Goal: Task Accomplishment & Management: Manage account settings

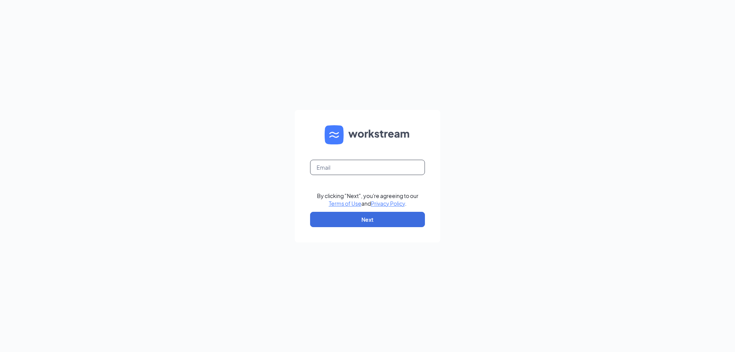
click at [342, 163] on input "text" at bounding box center [367, 167] width 115 height 15
type input "srp236@srpihop.com"
click at [367, 224] on button "Next" at bounding box center [367, 219] width 115 height 15
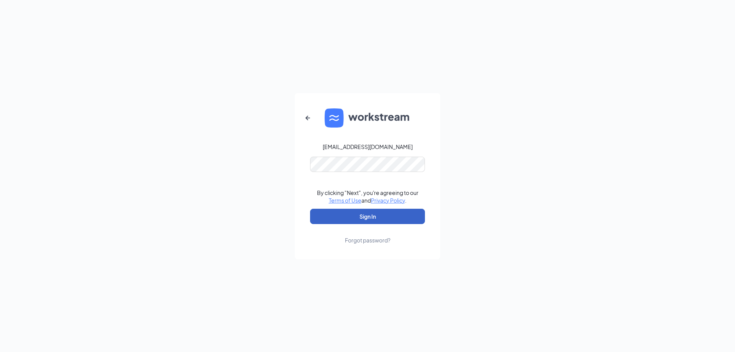
click at [356, 221] on button "Sign In" at bounding box center [367, 216] width 115 height 15
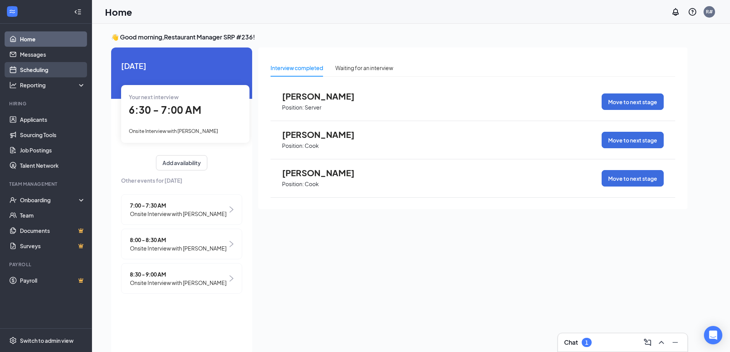
click at [29, 70] on link "Scheduling" at bounding box center [52, 69] width 65 height 15
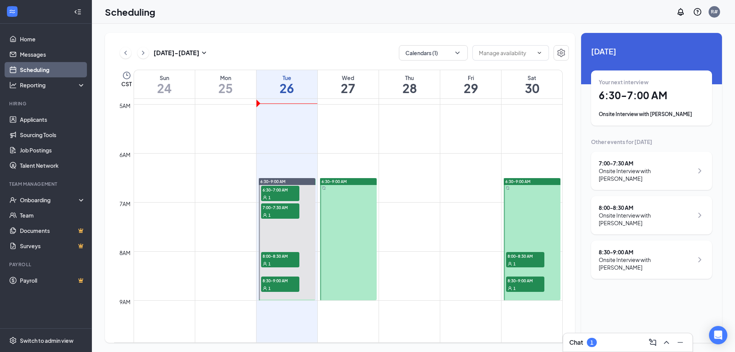
scroll to position [223, 0]
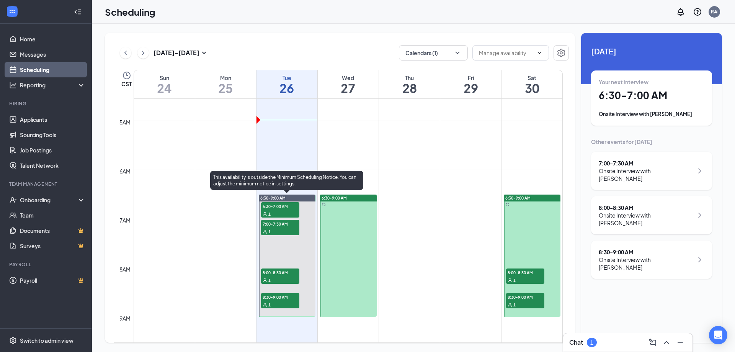
click at [282, 210] on div "1" at bounding box center [280, 214] width 38 height 8
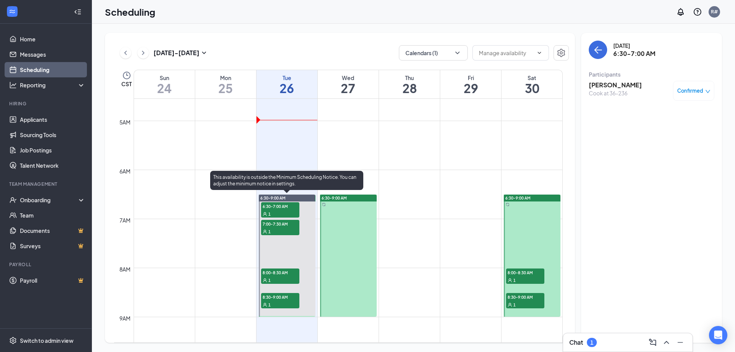
click at [278, 226] on span "7:00-7:30 AM" at bounding box center [280, 224] width 38 height 8
click at [285, 277] on div "1" at bounding box center [280, 280] width 38 height 8
click at [283, 302] on div "1" at bounding box center [280, 305] width 38 height 8
click at [278, 213] on div "1" at bounding box center [280, 214] width 38 height 8
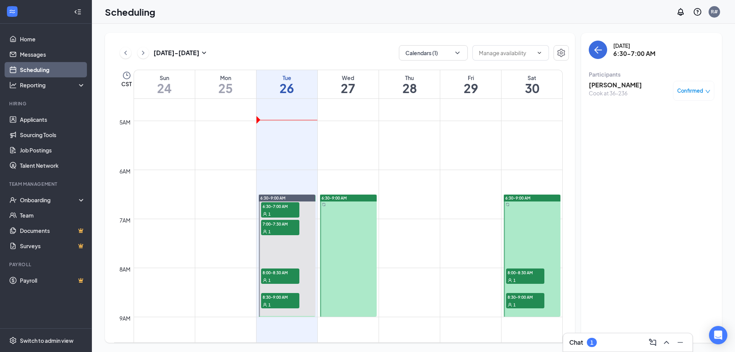
click at [621, 86] on h3 "[PERSON_NAME]" at bounding box center [615, 85] width 53 height 8
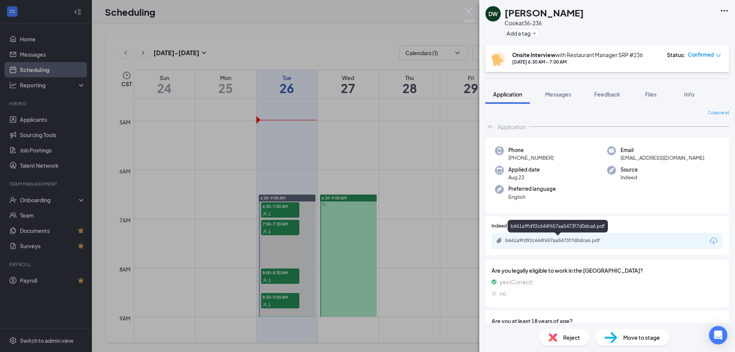
click at [576, 240] on div "b661a9fd92c644f657aa5473f7d0dca6.pdf" at bounding box center [559, 240] width 107 height 6
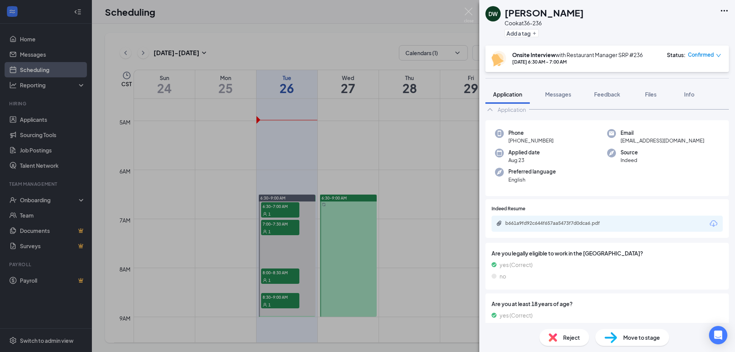
scroll to position [5, 0]
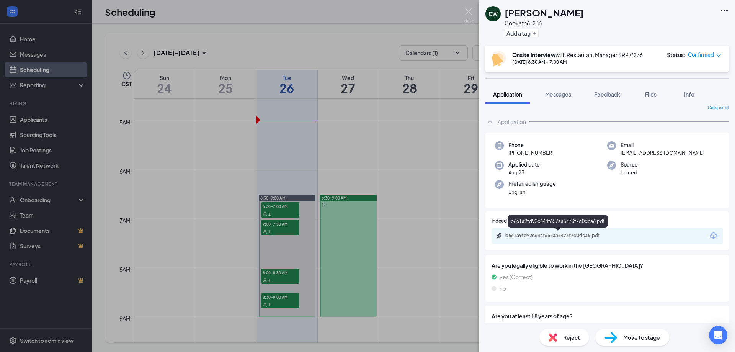
click at [599, 238] on div "b661a9fd92c644f657aa5473f7d0dca6.pdf" at bounding box center [559, 235] width 107 height 6
click at [470, 15] on img at bounding box center [469, 15] width 10 height 15
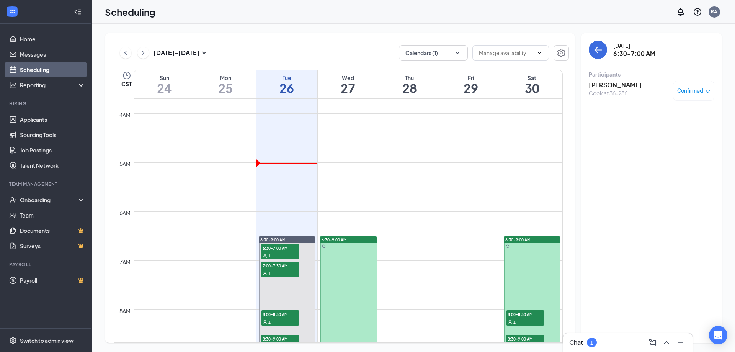
scroll to position [108, 0]
